Goal: Transaction & Acquisition: Purchase product/service

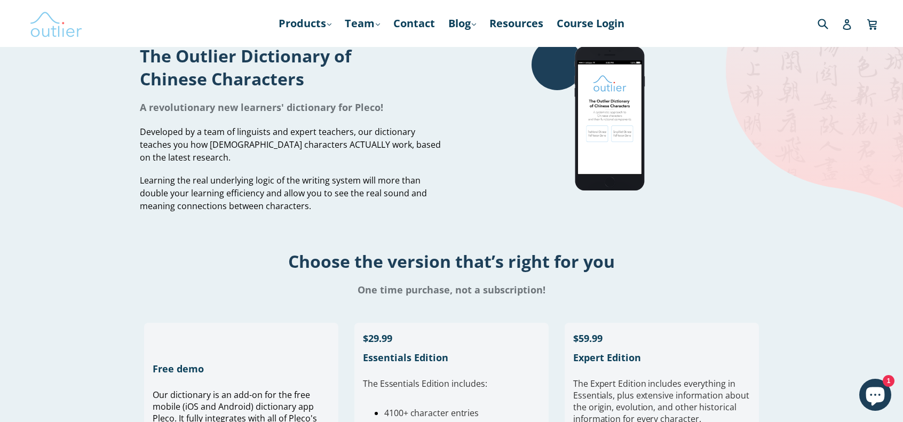
click at [39, 35] on img at bounding box center [55, 23] width 53 height 31
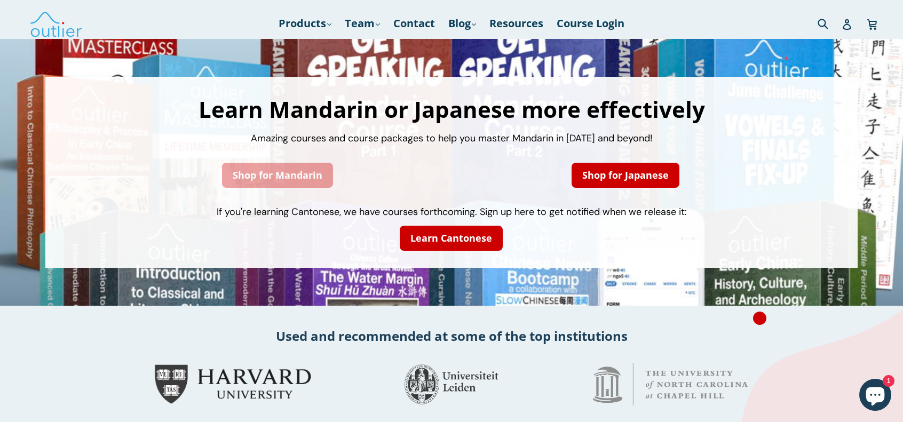
click at [287, 171] on link "Shop for Mandarin" at bounding box center [277, 175] width 111 height 25
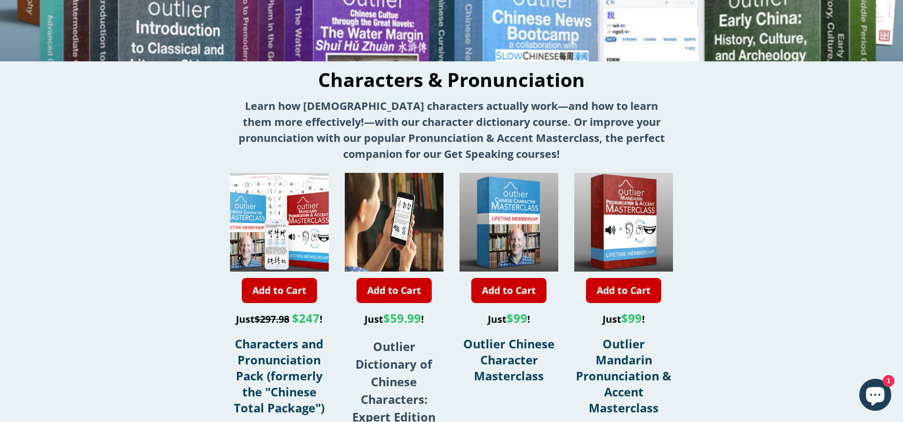
scroll to position [374, 0]
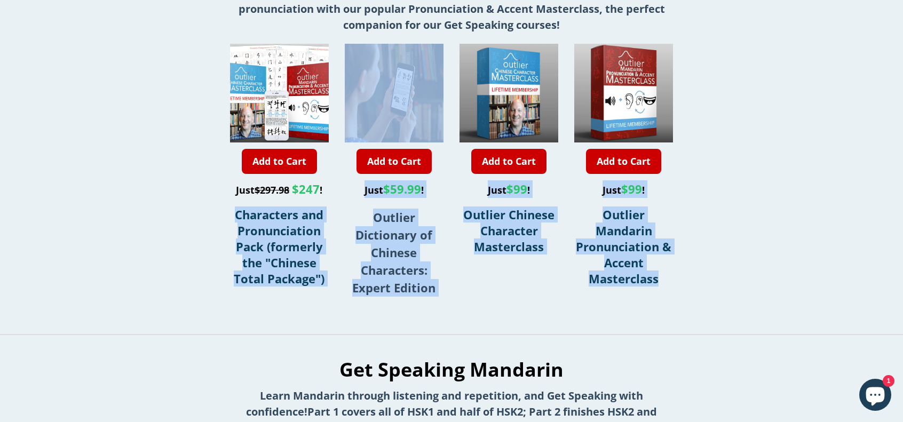
drag, startPoint x: 233, startPoint y: 215, endPoint x: 703, endPoint y: 291, distance: 475.8
click at [703, 291] on div "Add to Cart Just $297.98 $247 ! Characters and Pronunciation Pack (formerly the…" at bounding box center [452, 176] width 534 height 264
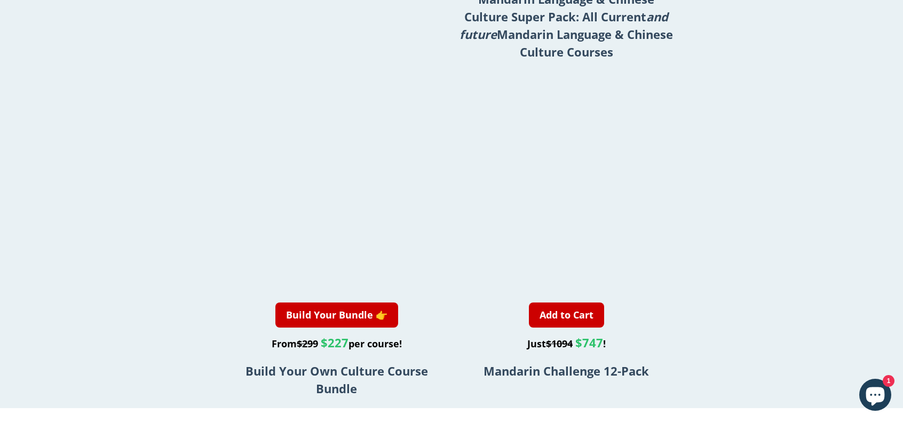
scroll to position [2016, 0]
